Goal: Navigation & Orientation: Find specific page/section

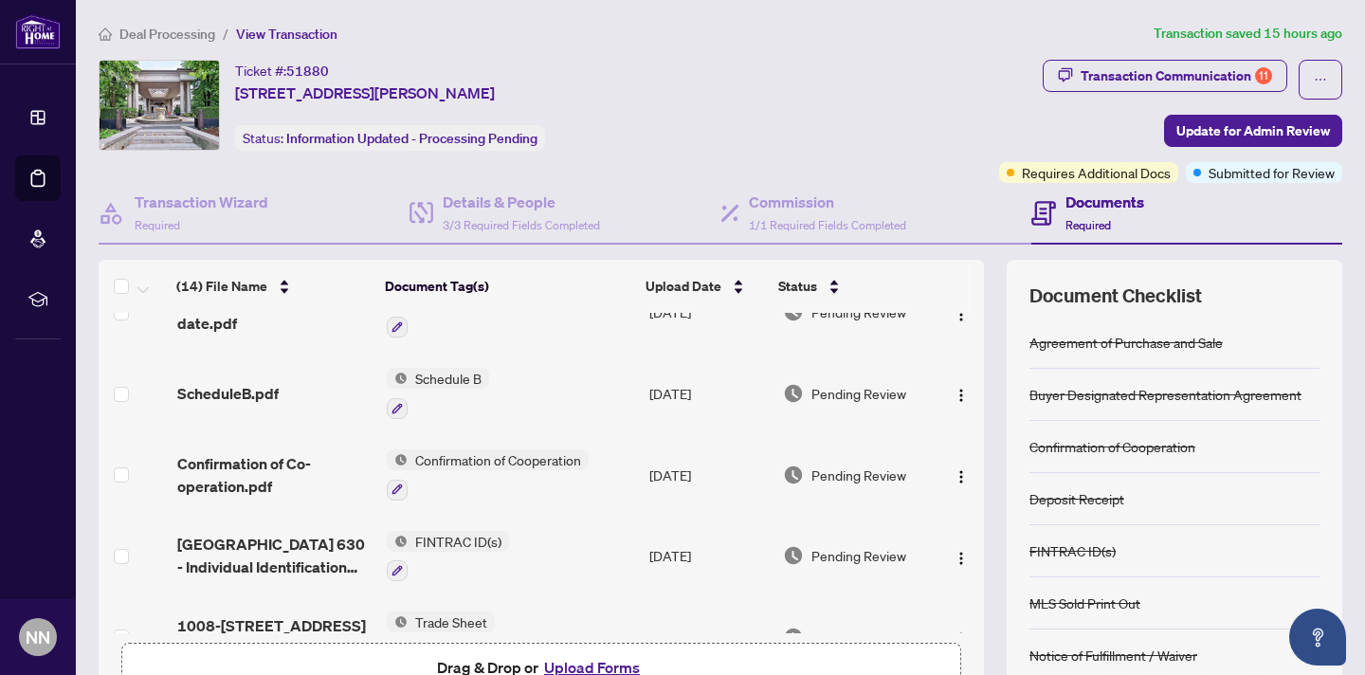
scroll to position [183, 0]
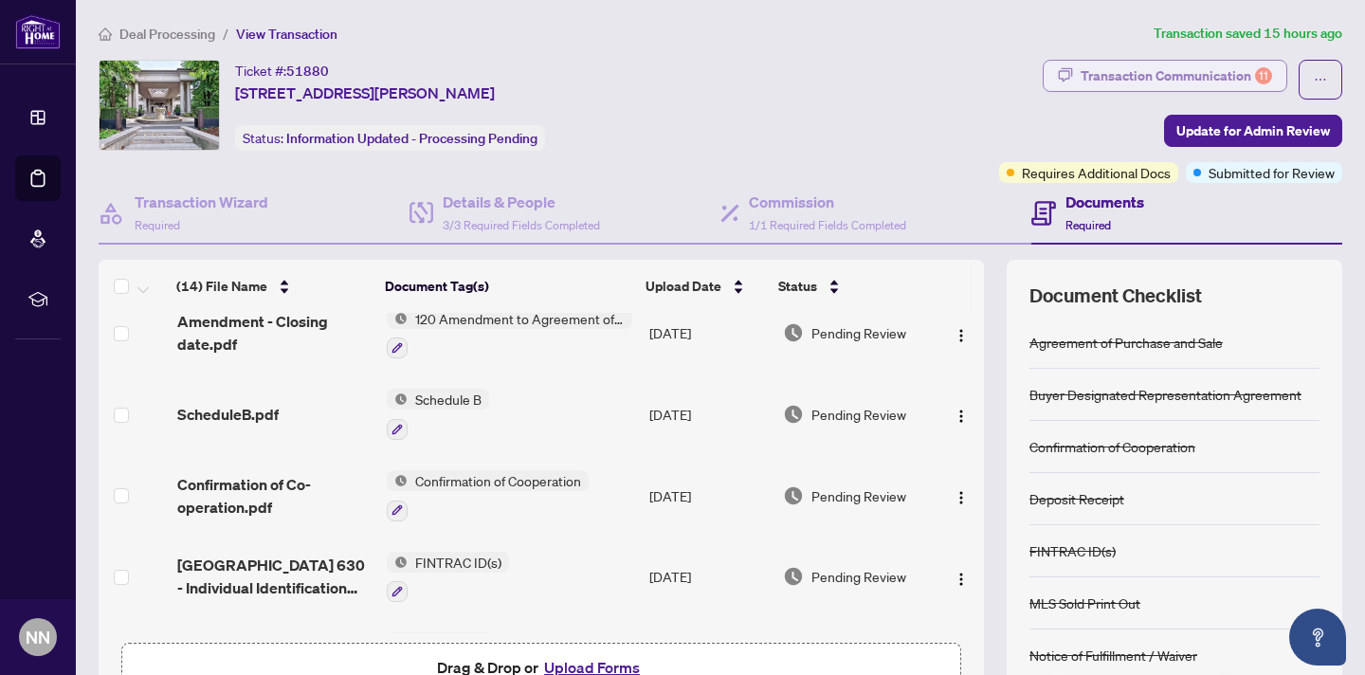
click at [1216, 78] on div "Transaction Communication 11" at bounding box center [1175, 76] width 191 height 30
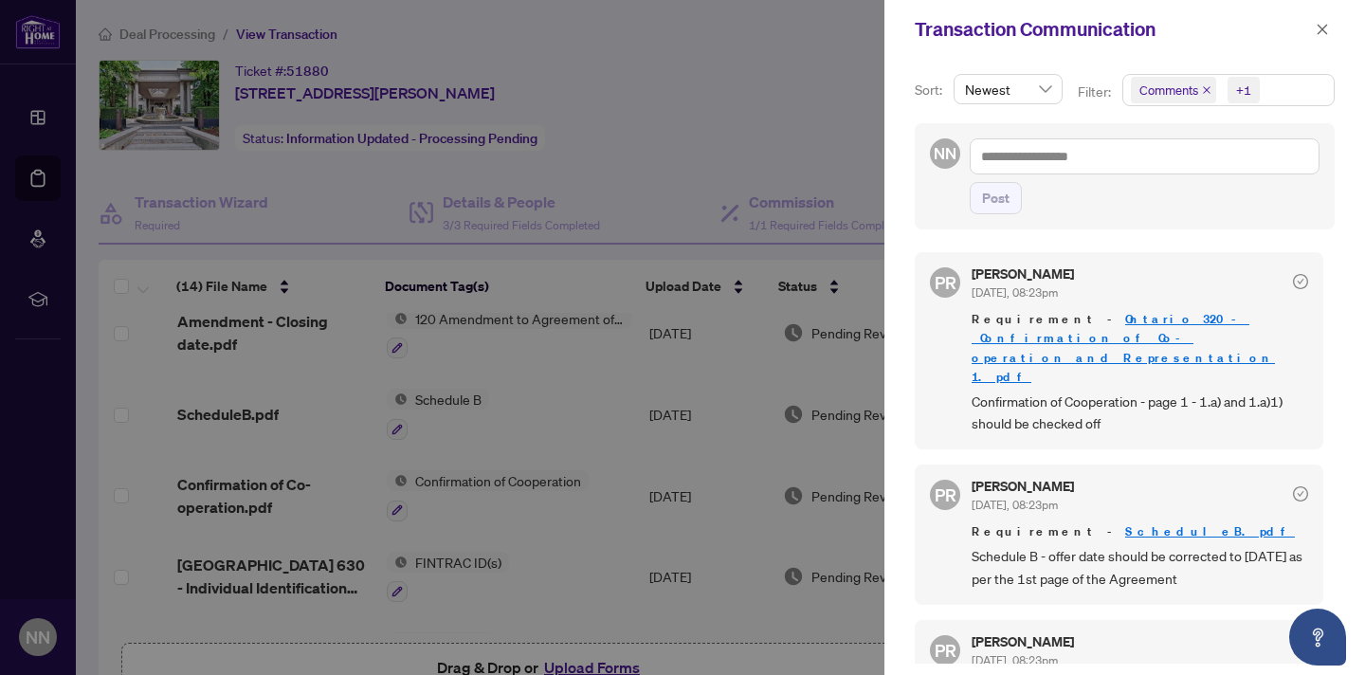
click at [772, 136] on div at bounding box center [682, 337] width 1365 height 675
click at [1324, 24] on icon "close" at bounding box center [1322, 29] width 13 height 13
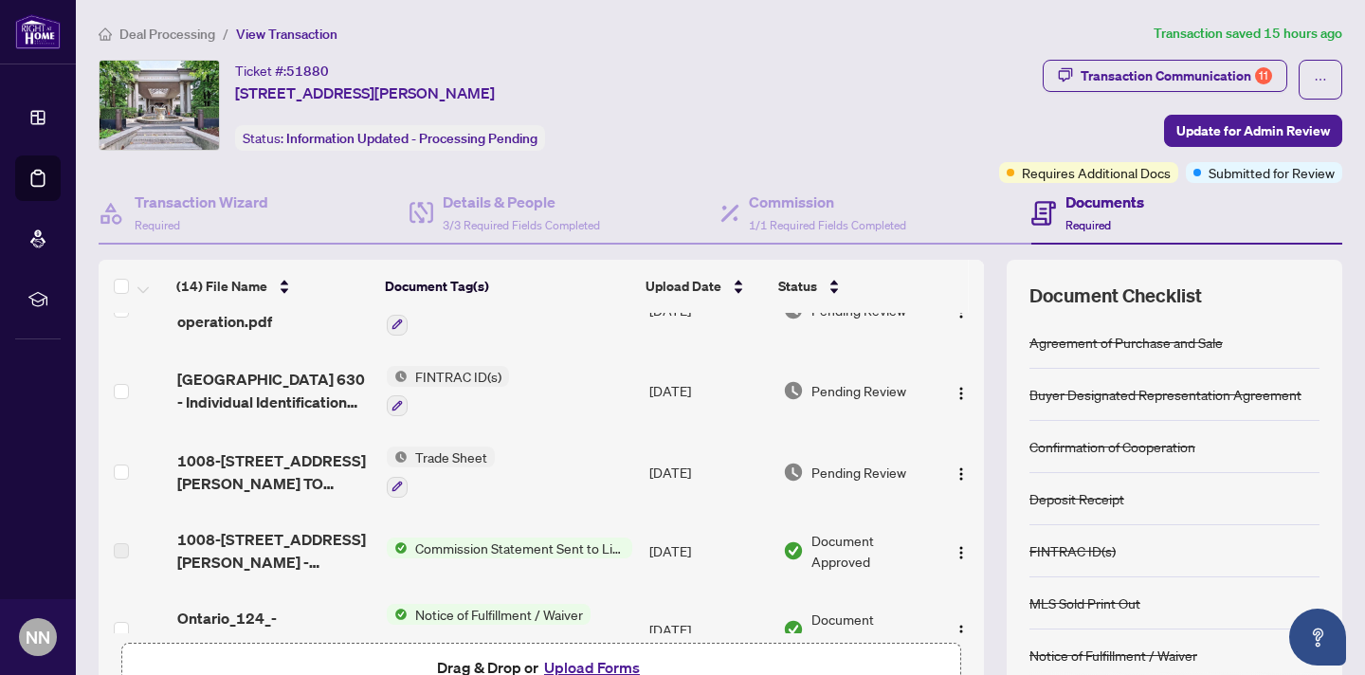
scroll to position [0, 0]
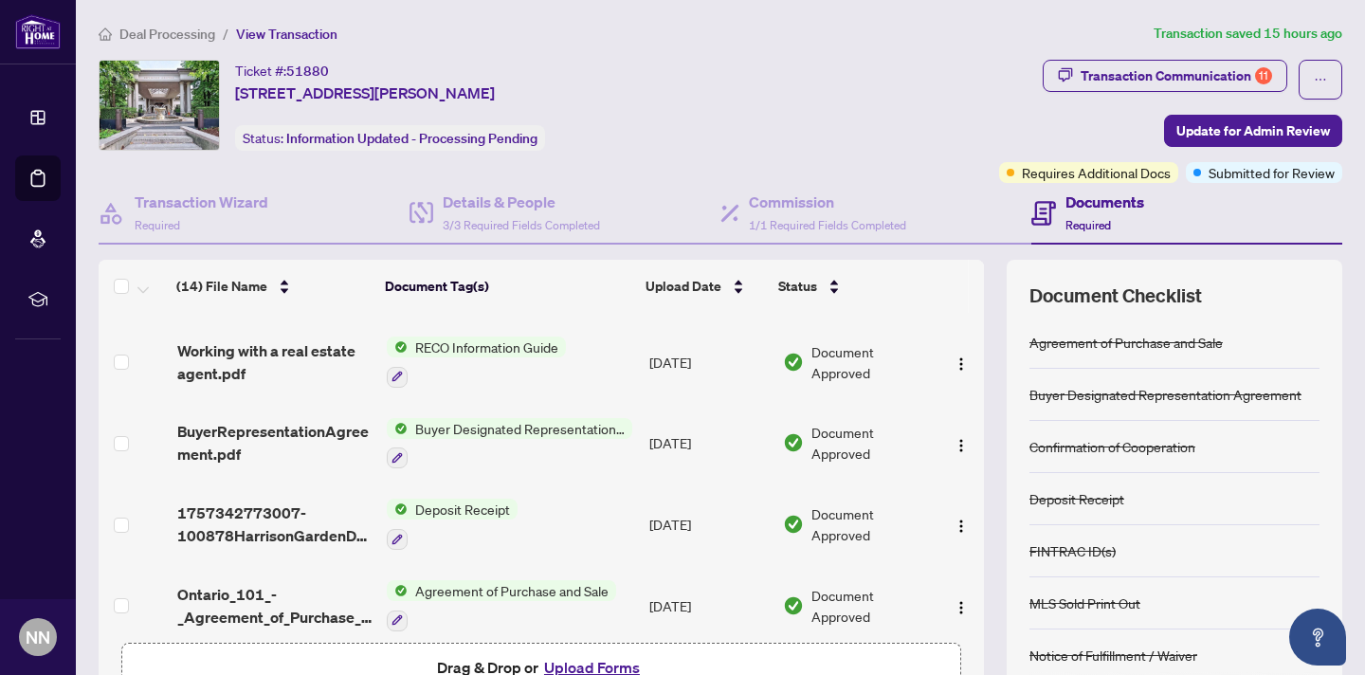
scroll to position [800, 0]
